Goal: Task Accomplishment & Management: Complete application form

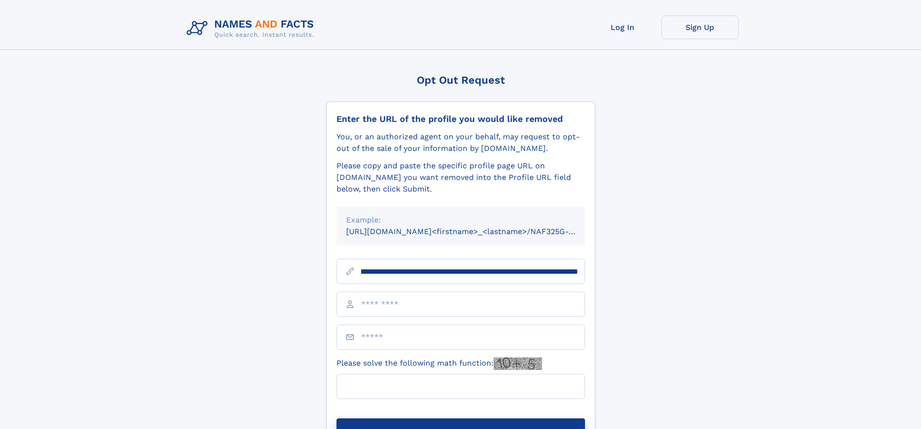
scroll to position [0, 106]
type input "**********"
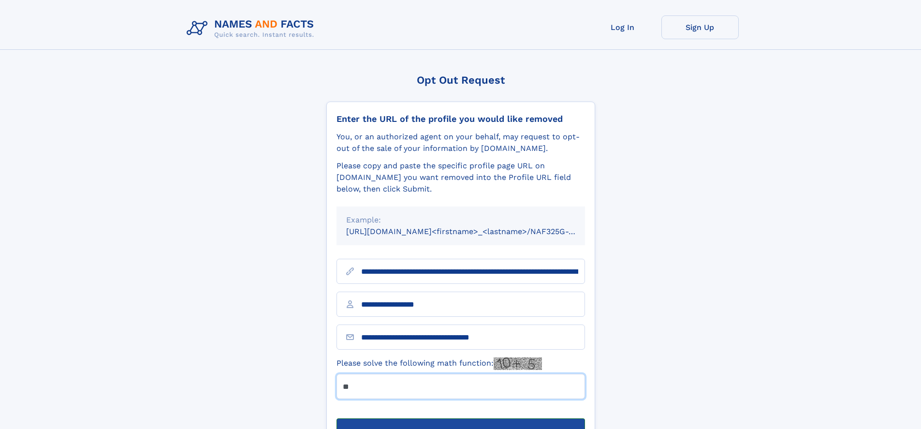
type input "**"
click at [460, 418] on button "Submit Opt Out Request" at bounding box center [461, 433] width 249 height 31
